Goal: Information Seeking & Learning: Learn about a topic

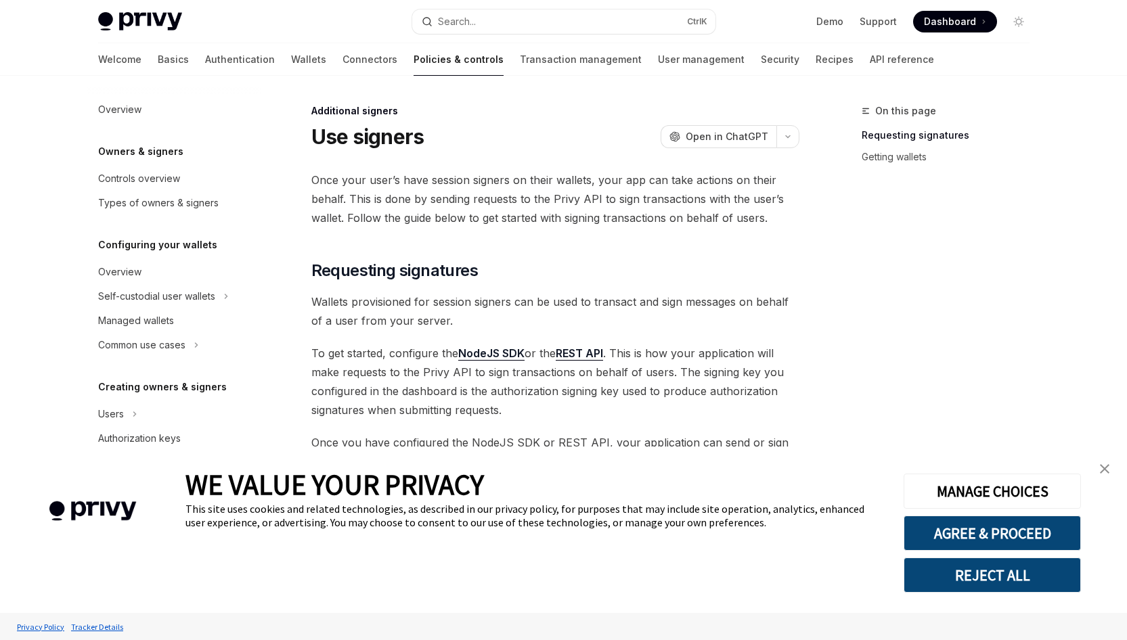
scroll to position [369, 0]
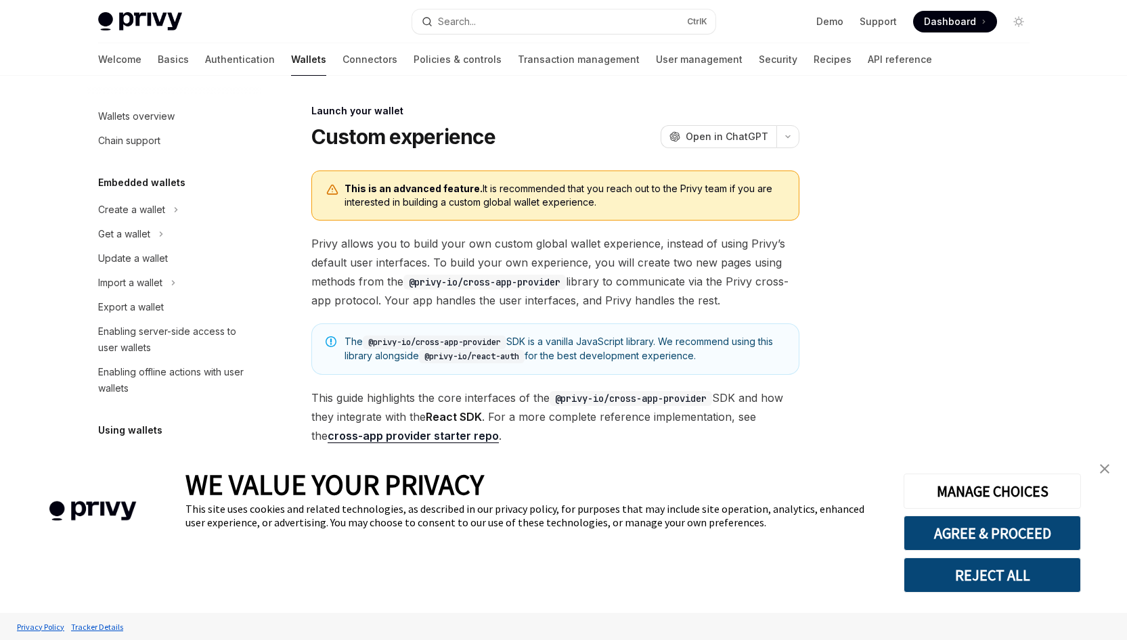
scroll to position [571, 0]
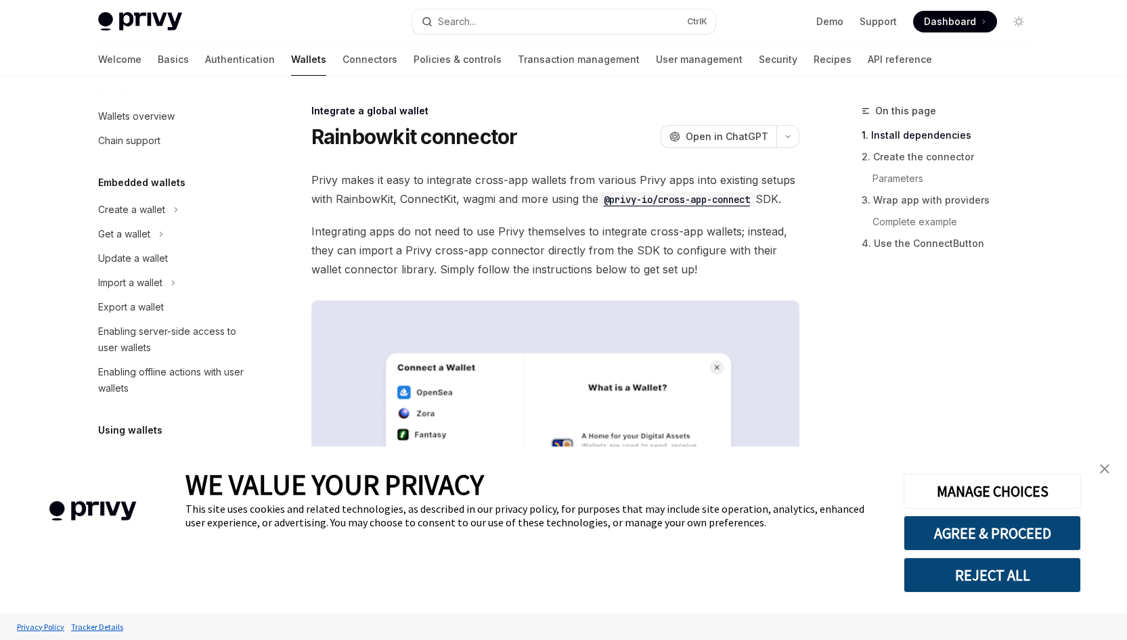
scroll to position [693, 0]
